Goal: Information Seeking & Learning: Learn about a topic

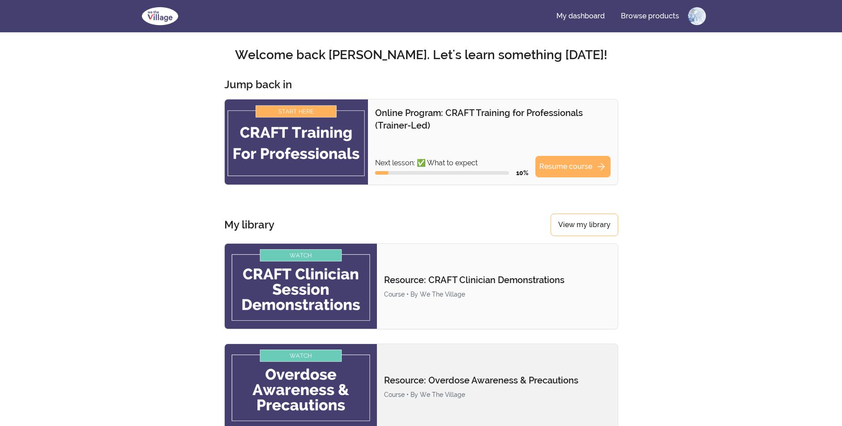
click at [249, 423] on img at bounding box center [301, 386] width 153 height 85
click at [586, 170] on link "Resume course arrow_forward" at bounding box center [573, 166] width 75 height 21
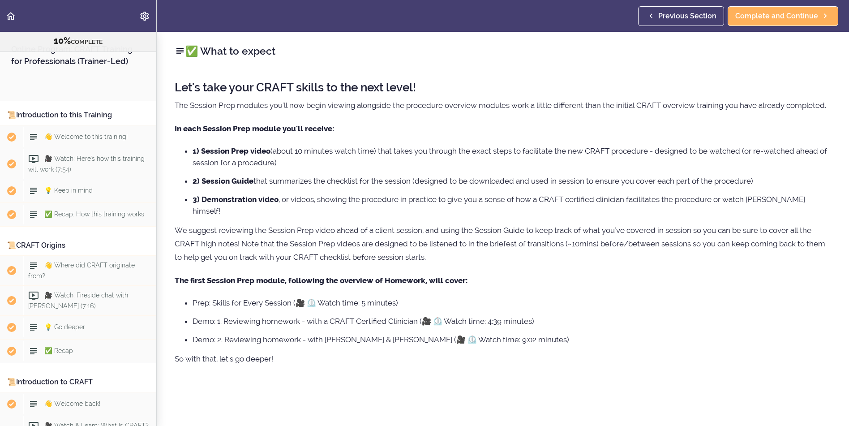
scroll to position [660, 0]
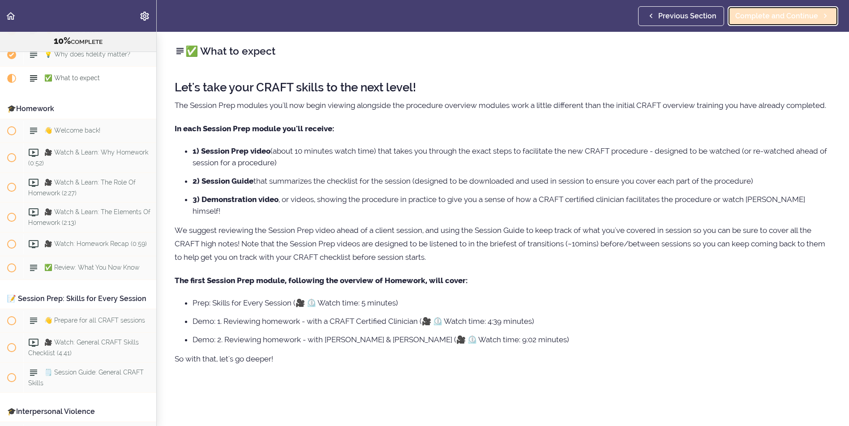
click at [776, 17] on span "Complete and Continue" at bounding box center [776, 16] width 83 height 11
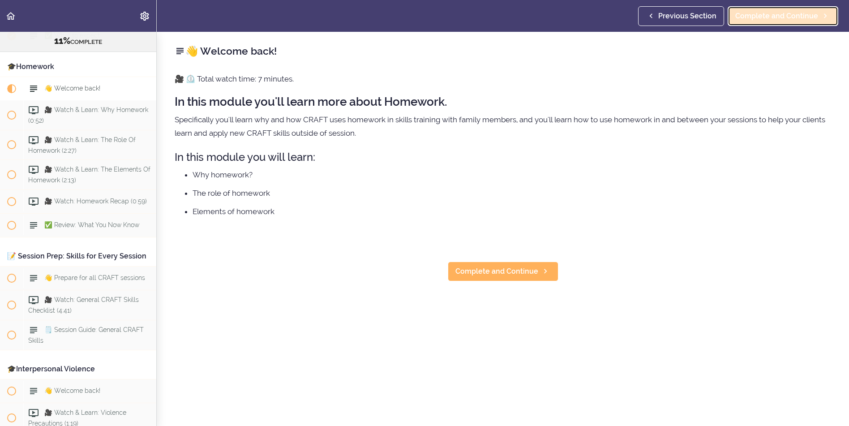
scroll to position [714, 0]
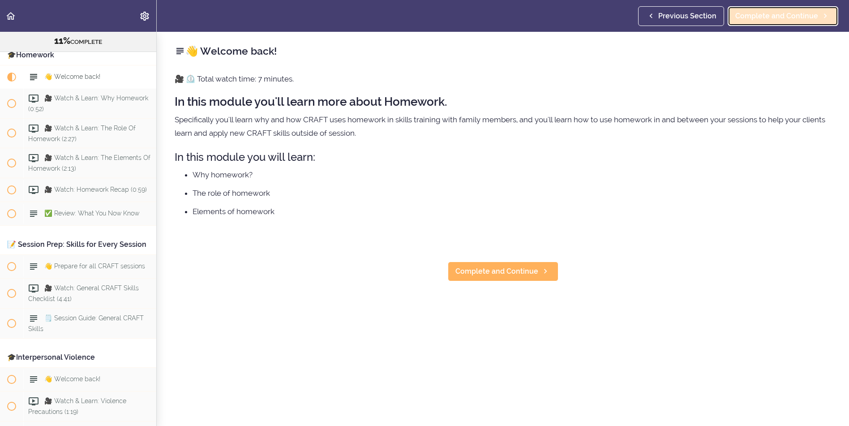
click at [779, 16] on span "Complete and Continue" at bounding box center [776, 16] width 83 height 11
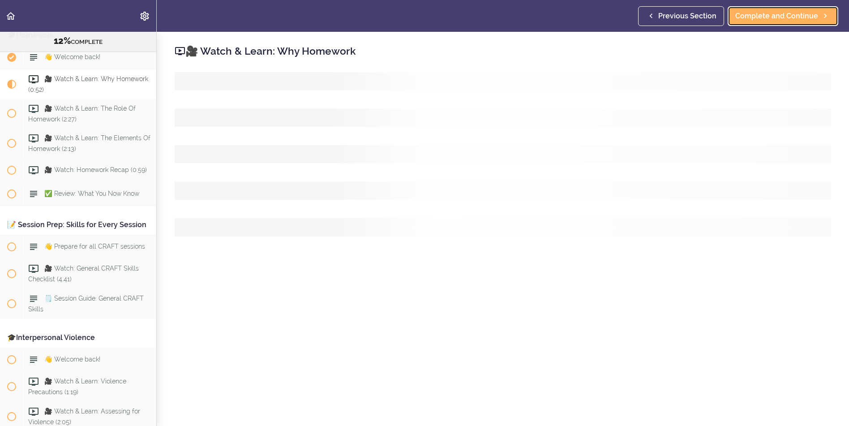
scroll to position [738, 0]
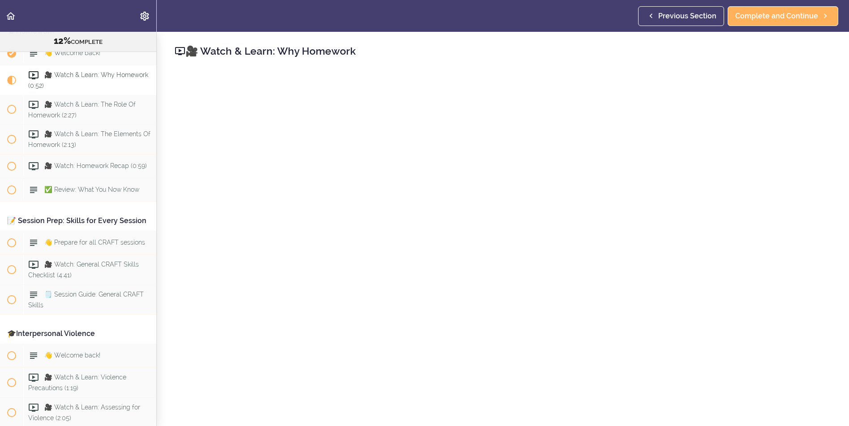
click at [838, 253] on div "🎥 Watch & Learn: Why Homework Complete and Continue Discussion Post a comment I…" at bounding box center [503, 229] width 692 height 394
click at [785, 18] on span "Complete and Continue" at bounding box center [776, 16] width 83 height 11
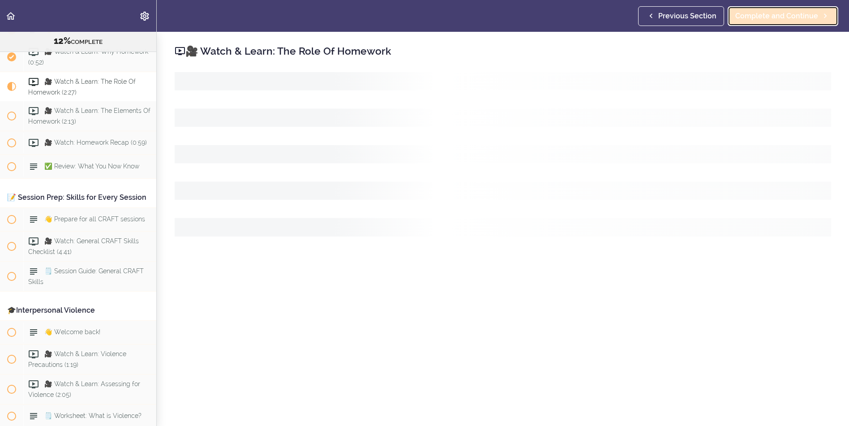
scroll to position [768, 0]
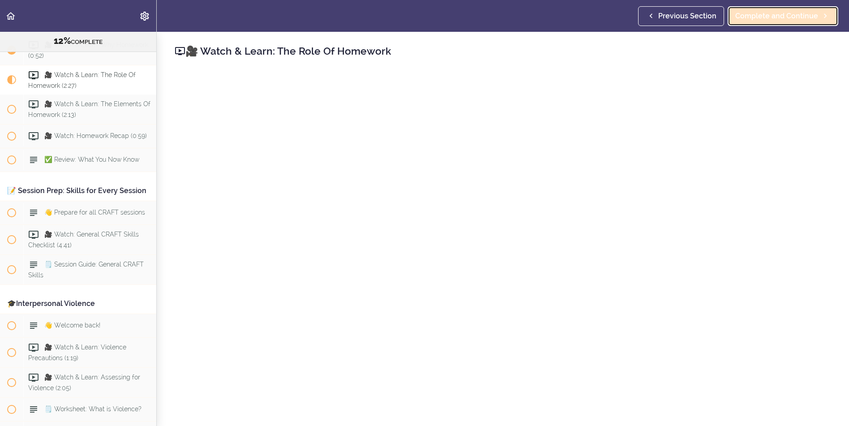
click at [786, 21] on span "Complete and Continue" at bounding box center [776, 16] width 83 height 11
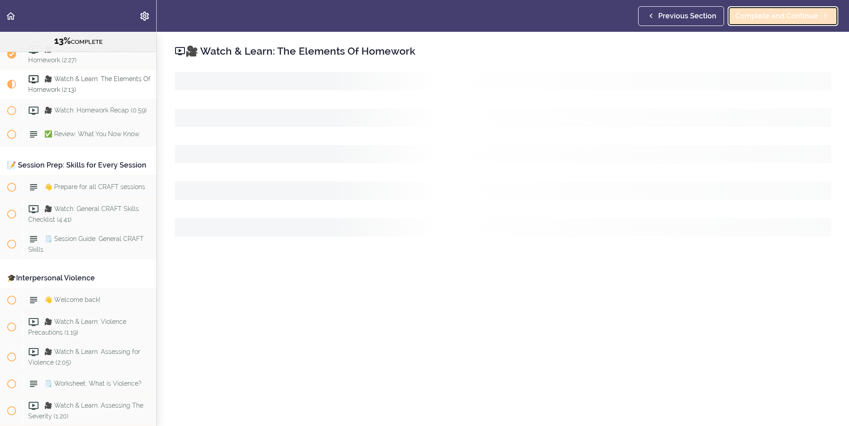
scroll to position [797, 0]
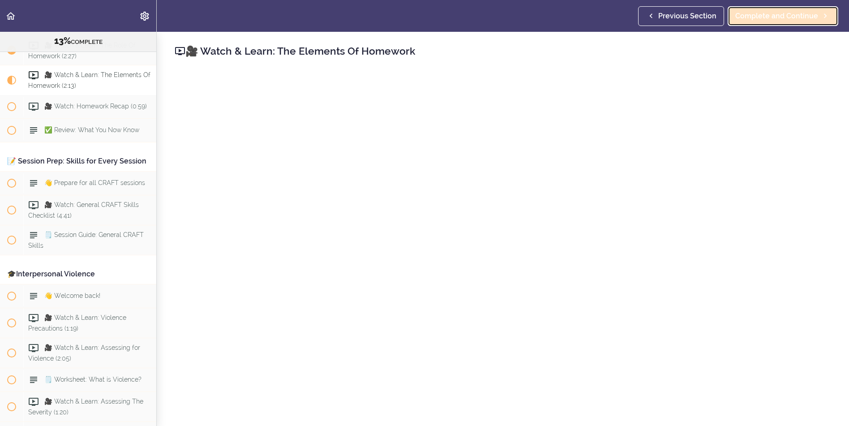
click at [792, 16] on span "Complete and Continue" at bounding box center [776, 16] width 83 height 11
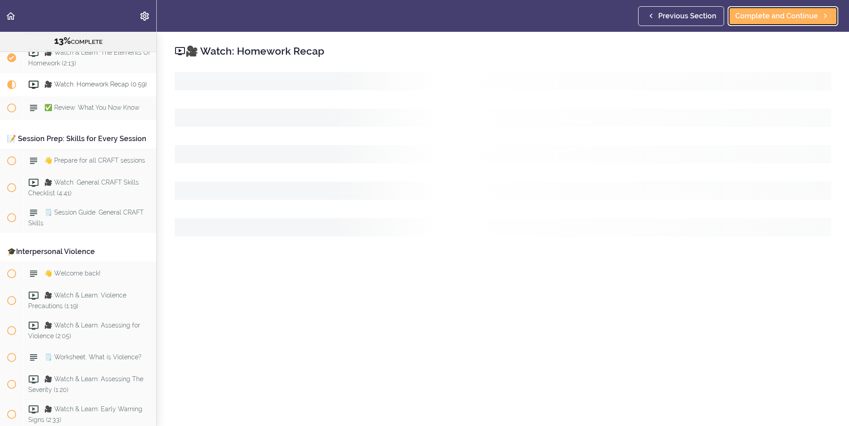
scroll to position [827, 0]
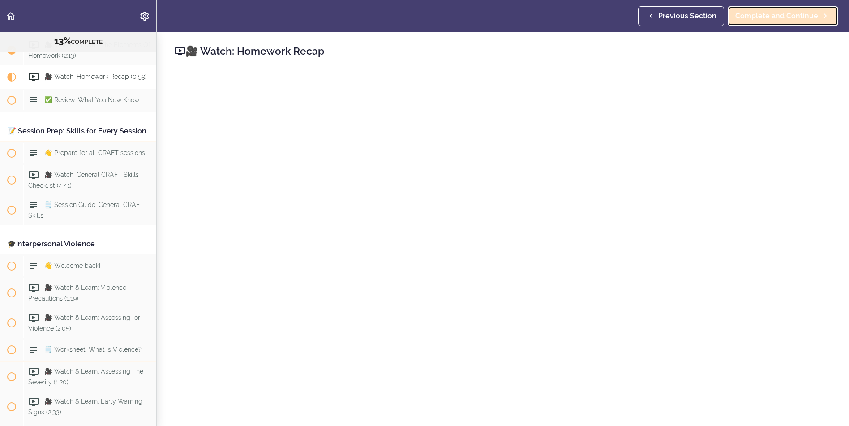
click at [792, 16] on span "Complete and Continue" at bounding box center [776, 16] width 83 height 11
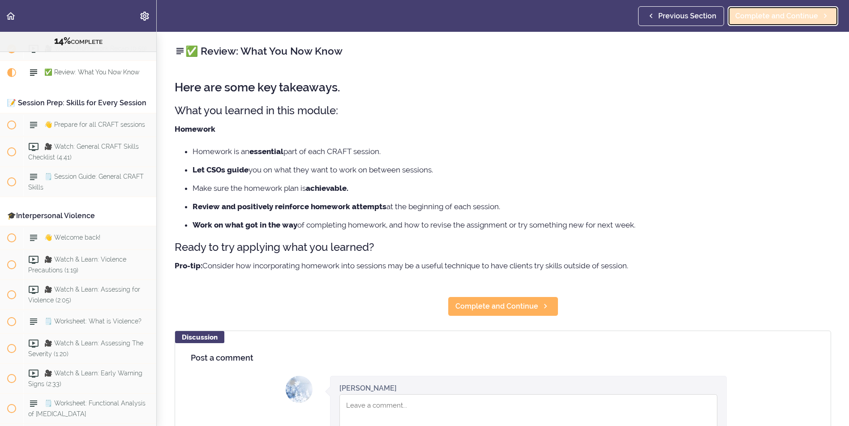
scroll to position [857, 0]
click at [766, 15] on span "Complete and Continue" at bounding box center [776, 16] width 83 height 11
